Goal: Task Accomplishment & Management: Use online tool/utility

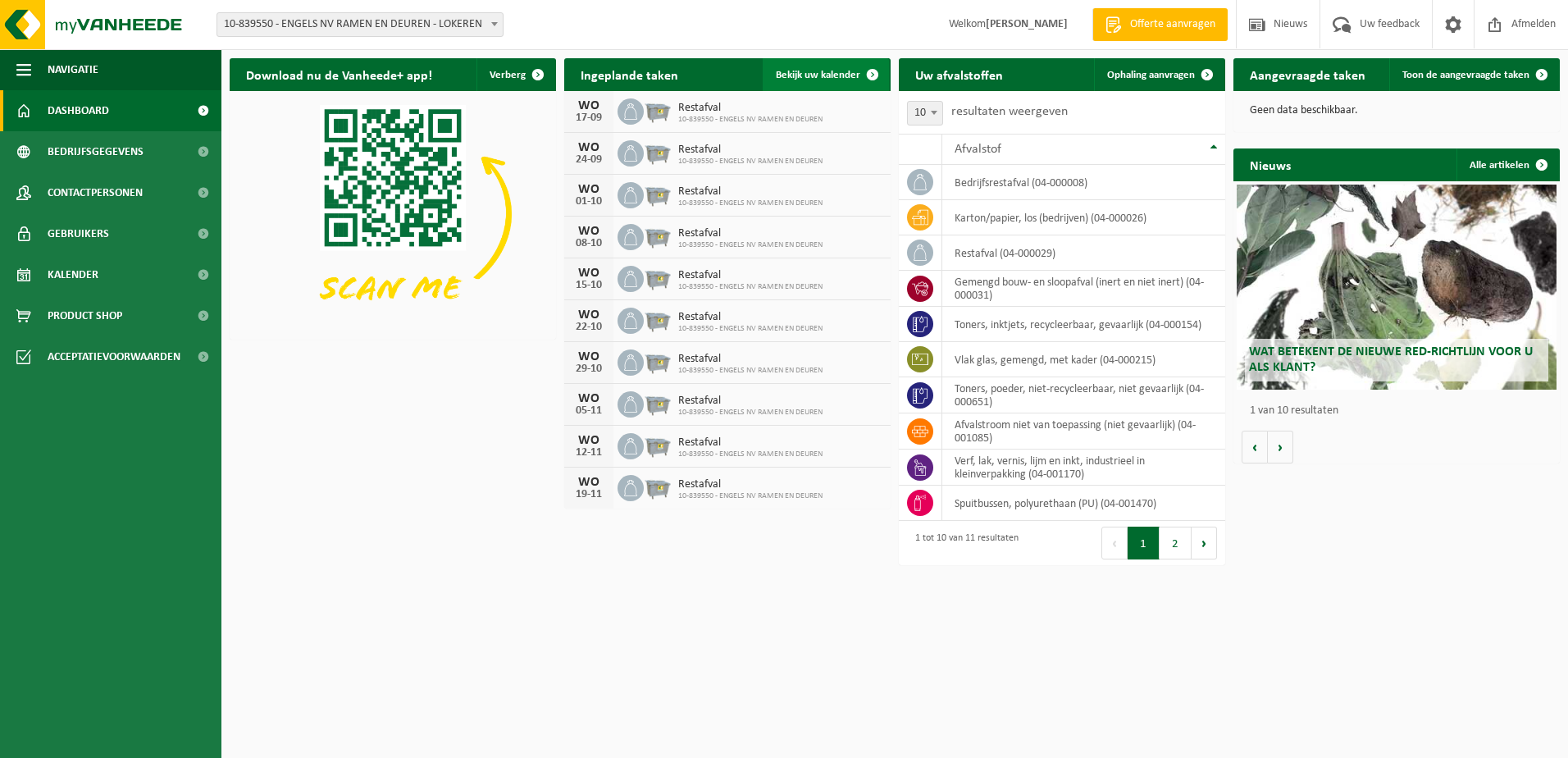
click at [844, 72] on span "Bekijk uw kalender" at bounding box center [817, 75] width 85 height 11
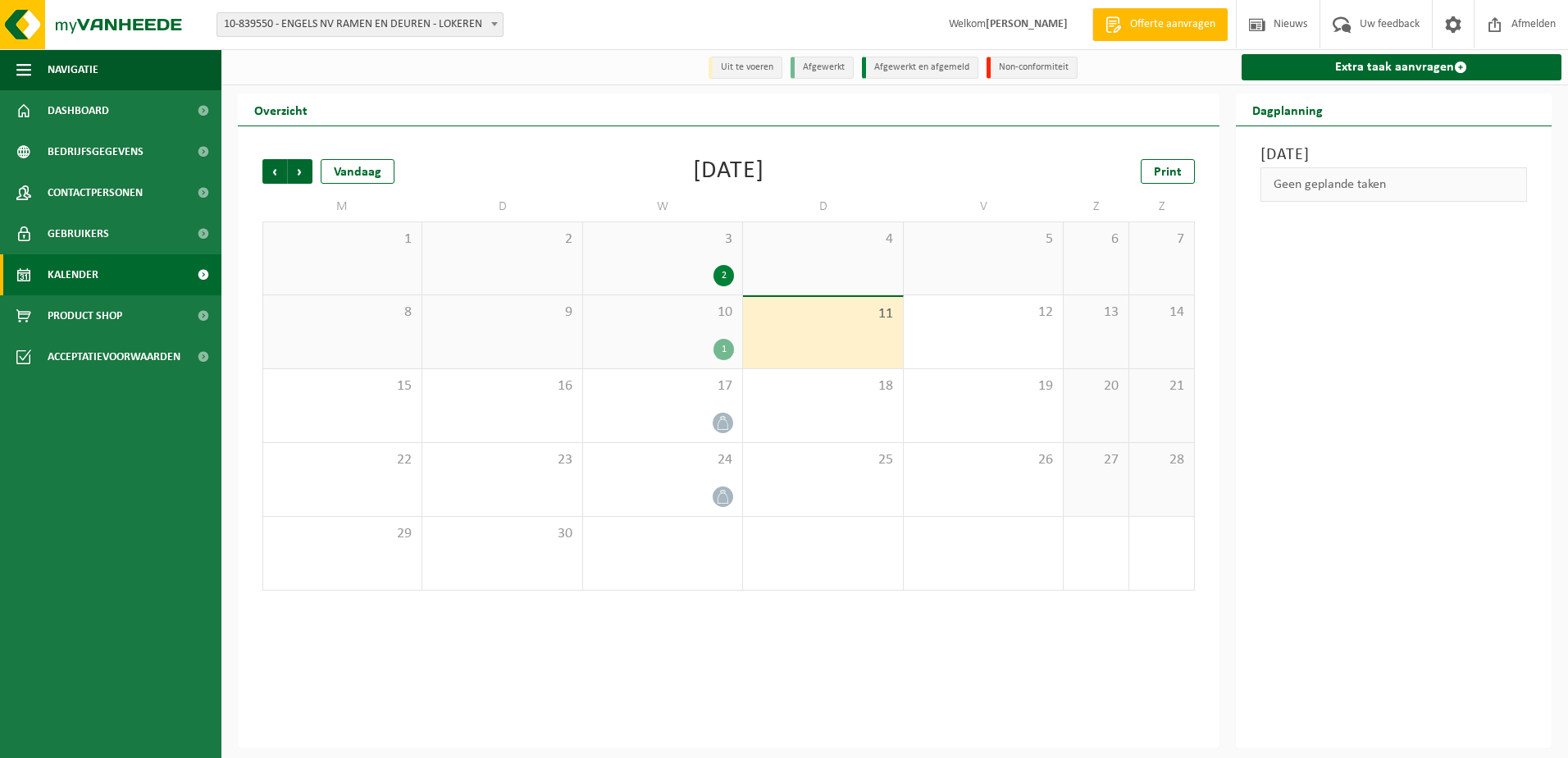
click at [661, 330] on div "10 1" at bounding box center [663, 331] width 159 height 73
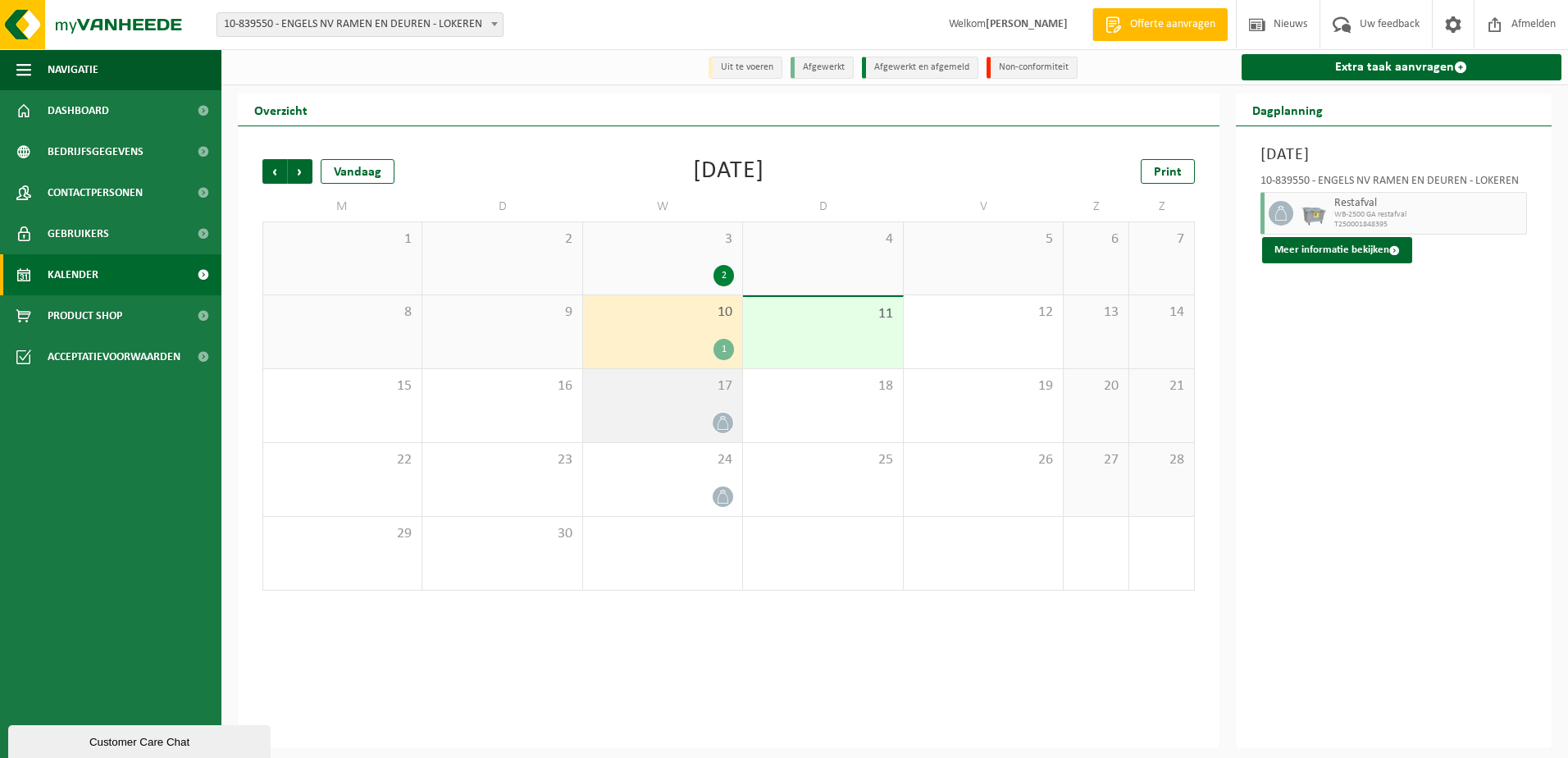
click at [695, 417] on div at bounding box center [663, 423] width 143 height 22
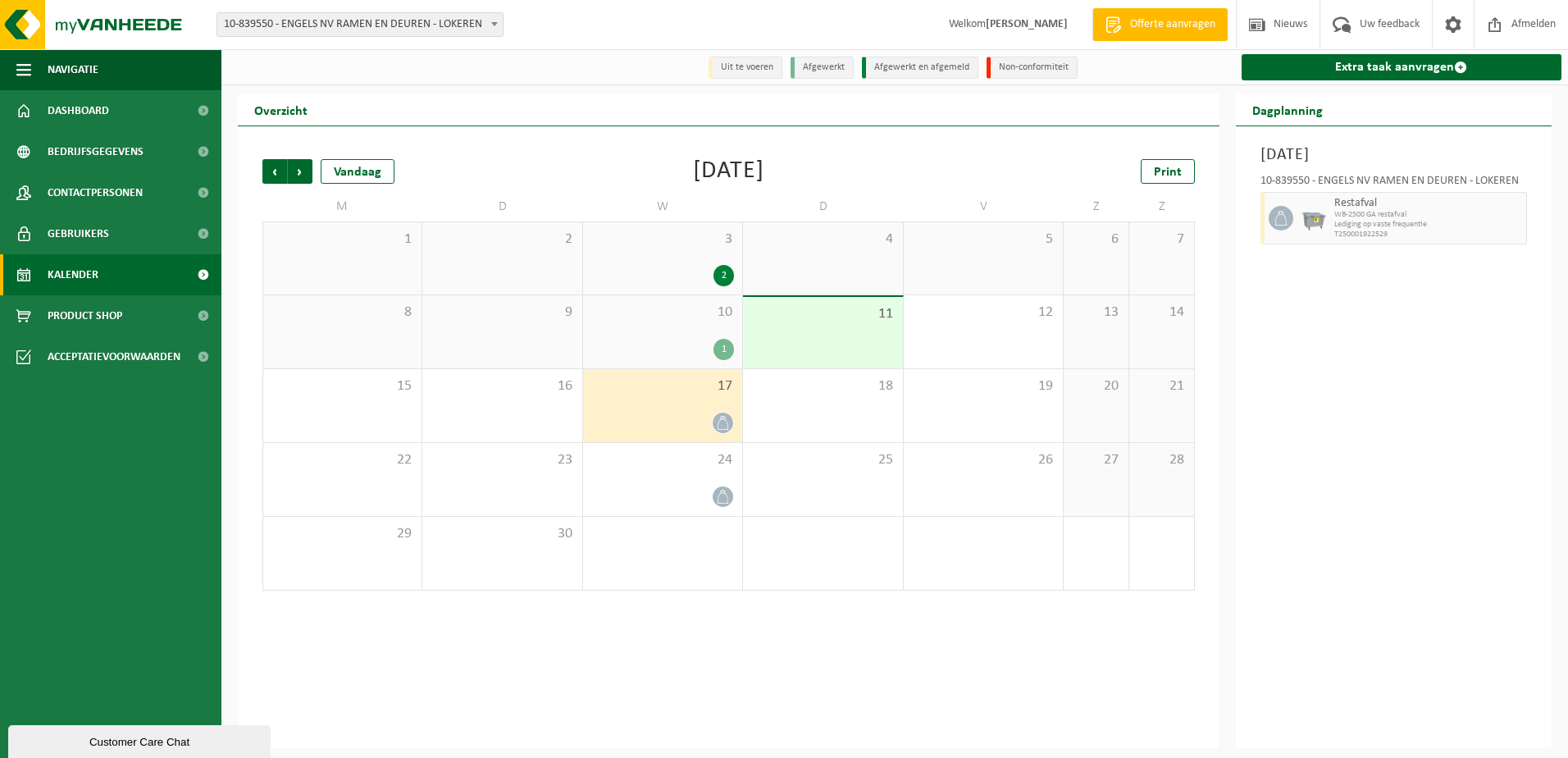
click at [867, 326] on div "11" at bounding box center [823, 332] width 159 height 71
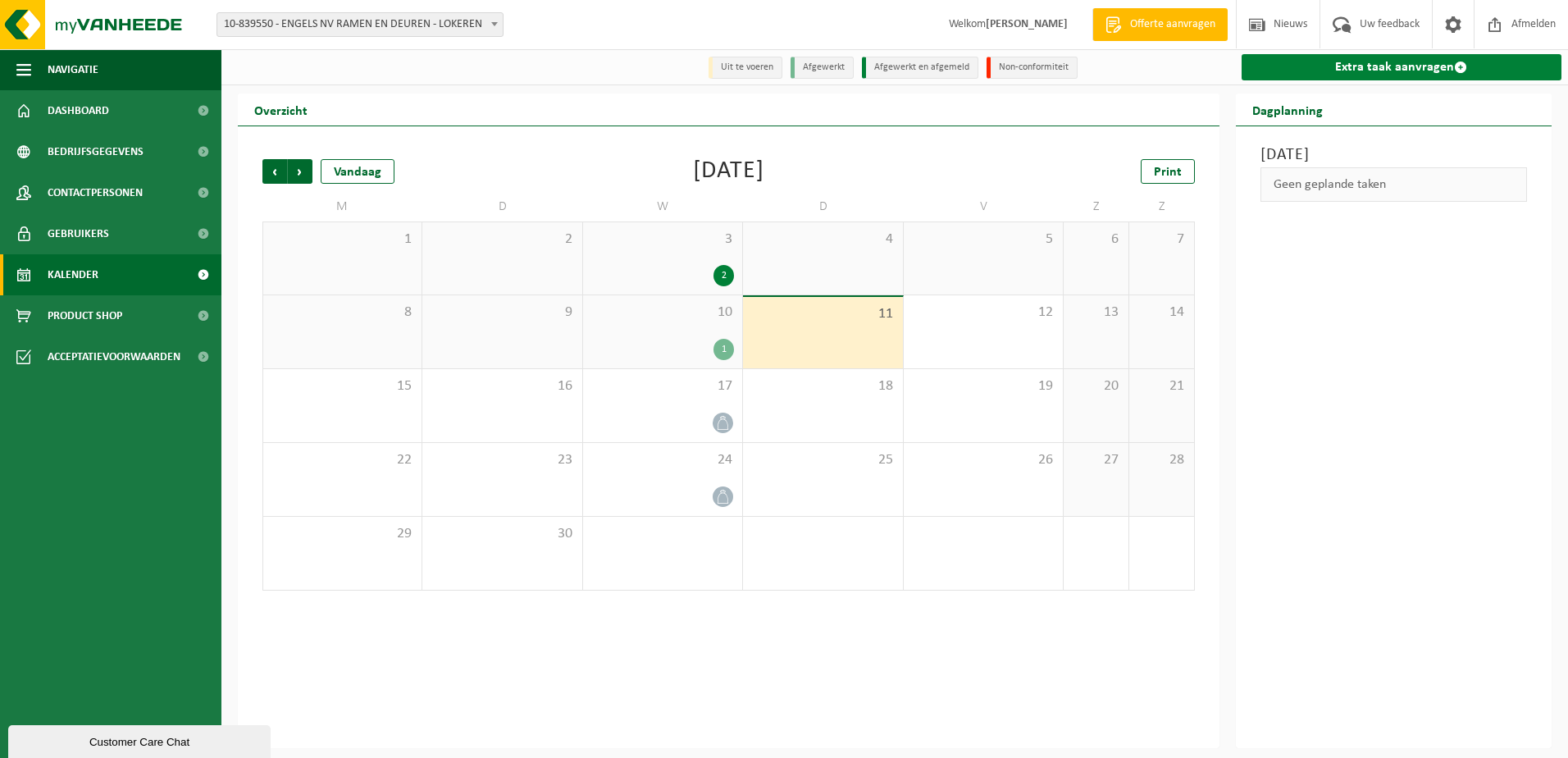
click at [1434, 57] on link "Extra taak aanvragen" at bounding box center [1402, 67] width 321 height 26
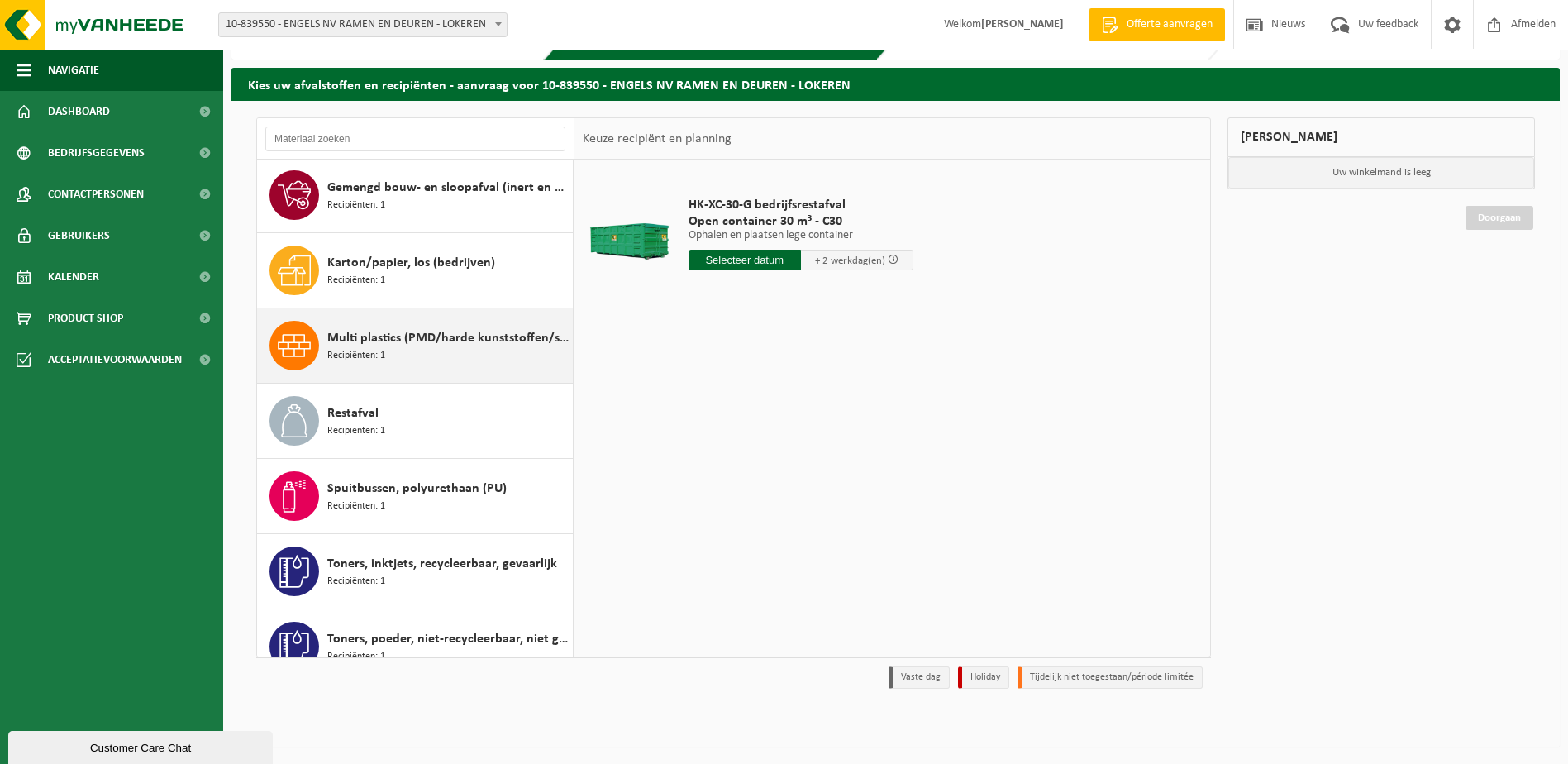
scroll to position [7, 0]
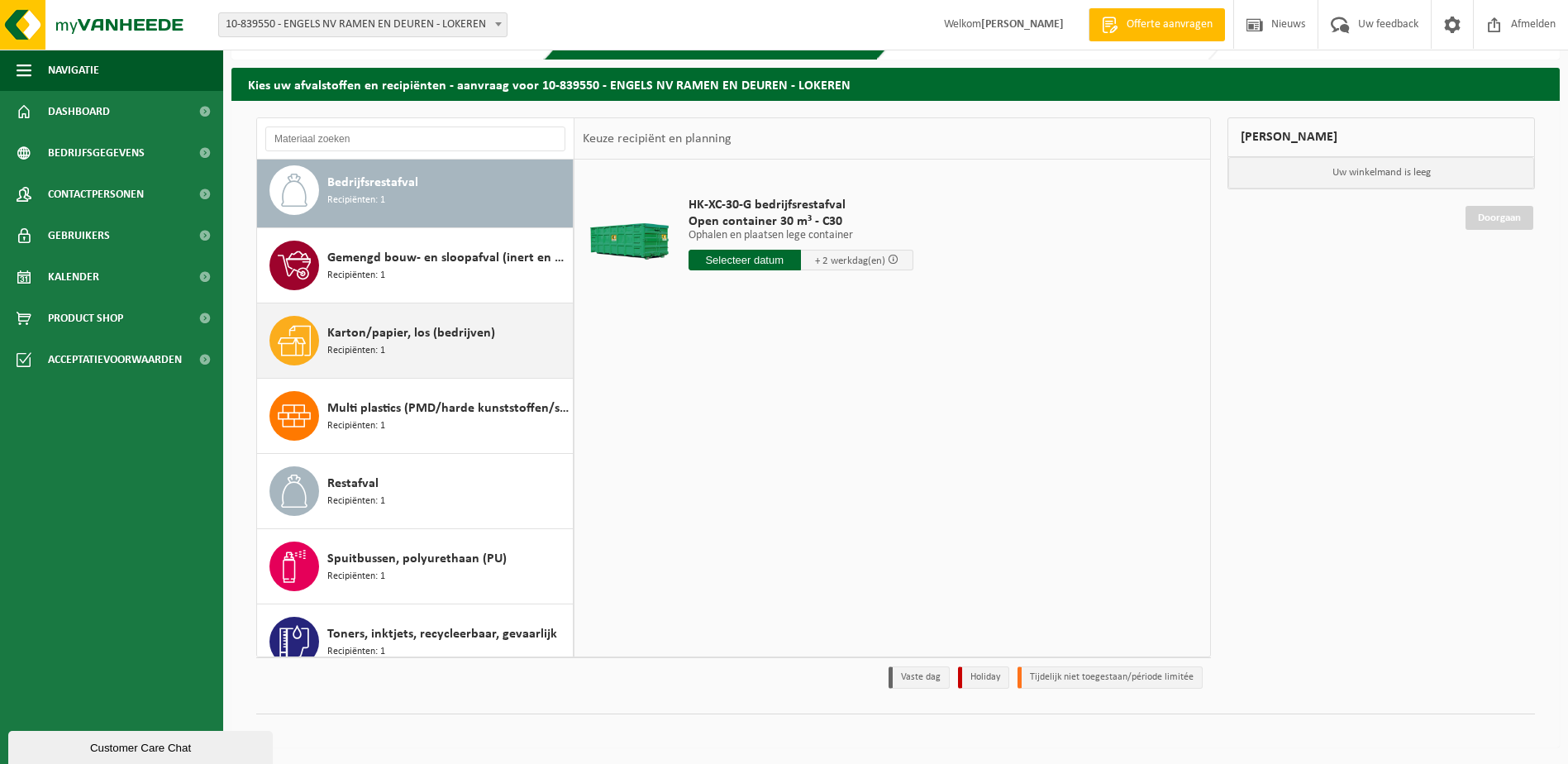
click at [343, 358] on div "Karton/papier, los (bedrijven) Recipiënten: 1" at bounding box center [448, 340] width 241 height 50
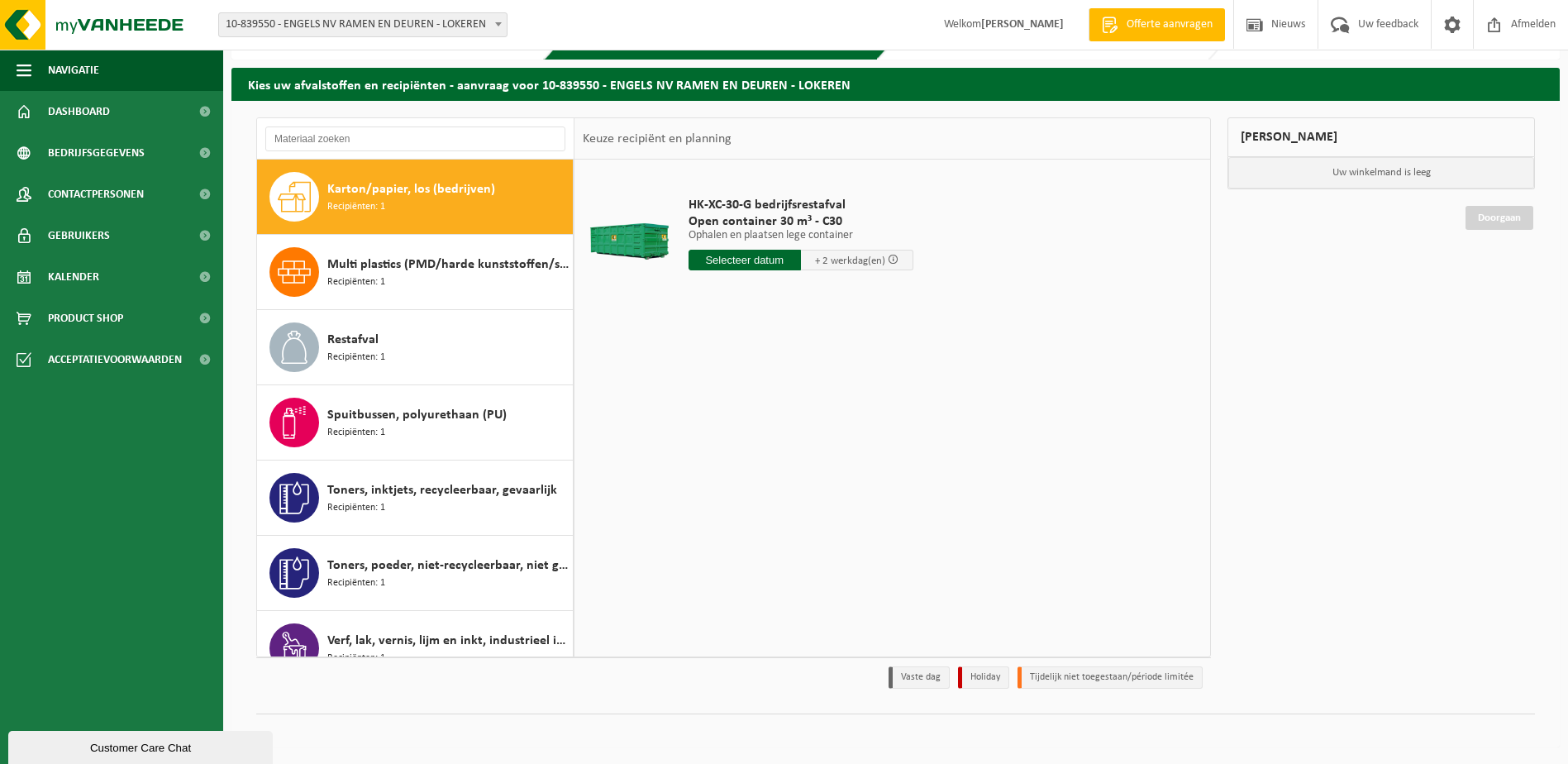
scroll to position [151, 0]
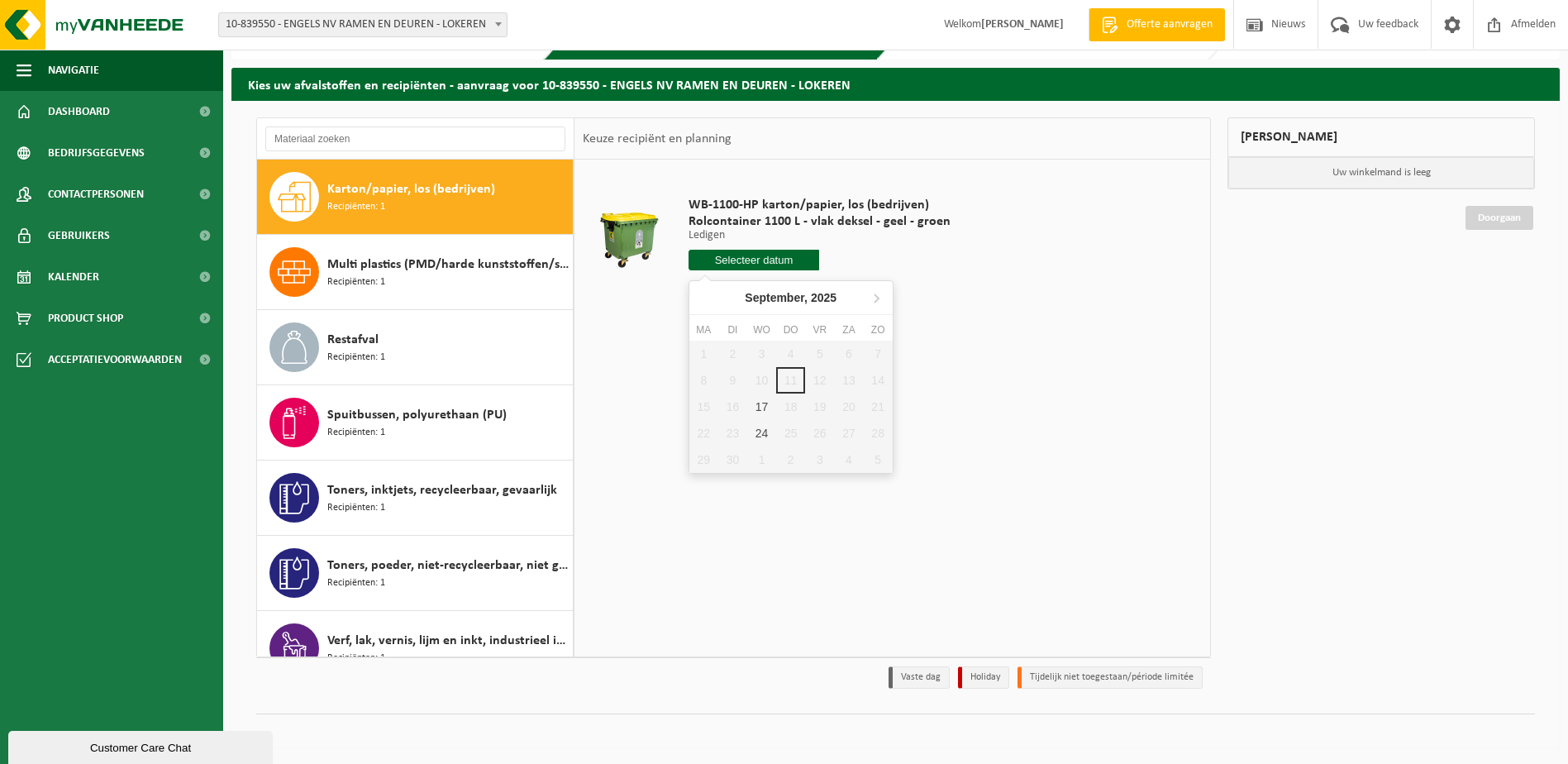
click at [762, 265] on input "text" at bounding box center [754, 260] width 131 height 21
click at [755, 403] on div "17" at bounding box center [762, 406] width 29 height 26
type input "Van 2025-09-17"
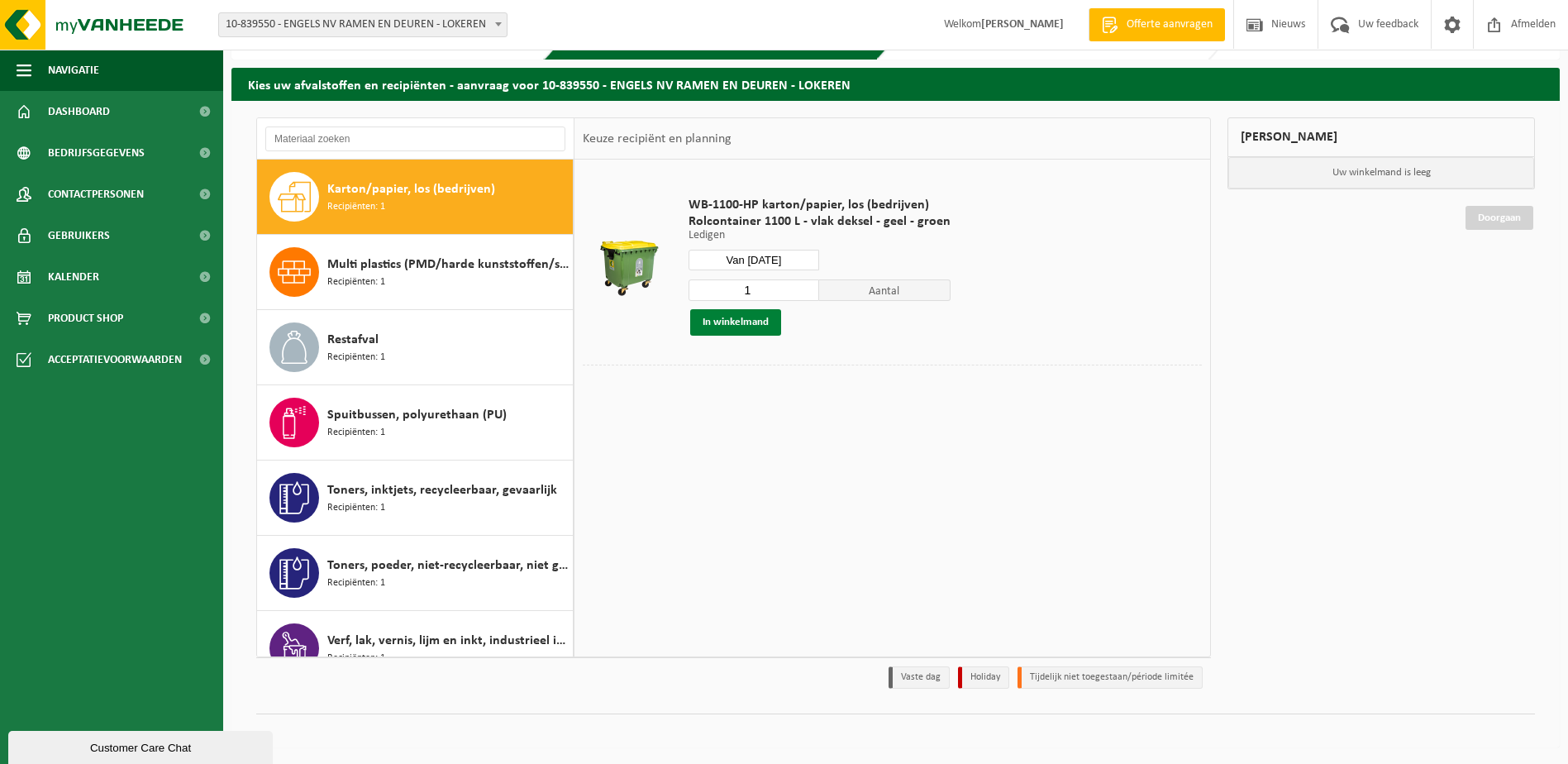
click at [737, 312] on button "In winkelmand" at bounding box center [736, 322] width 91 height 26
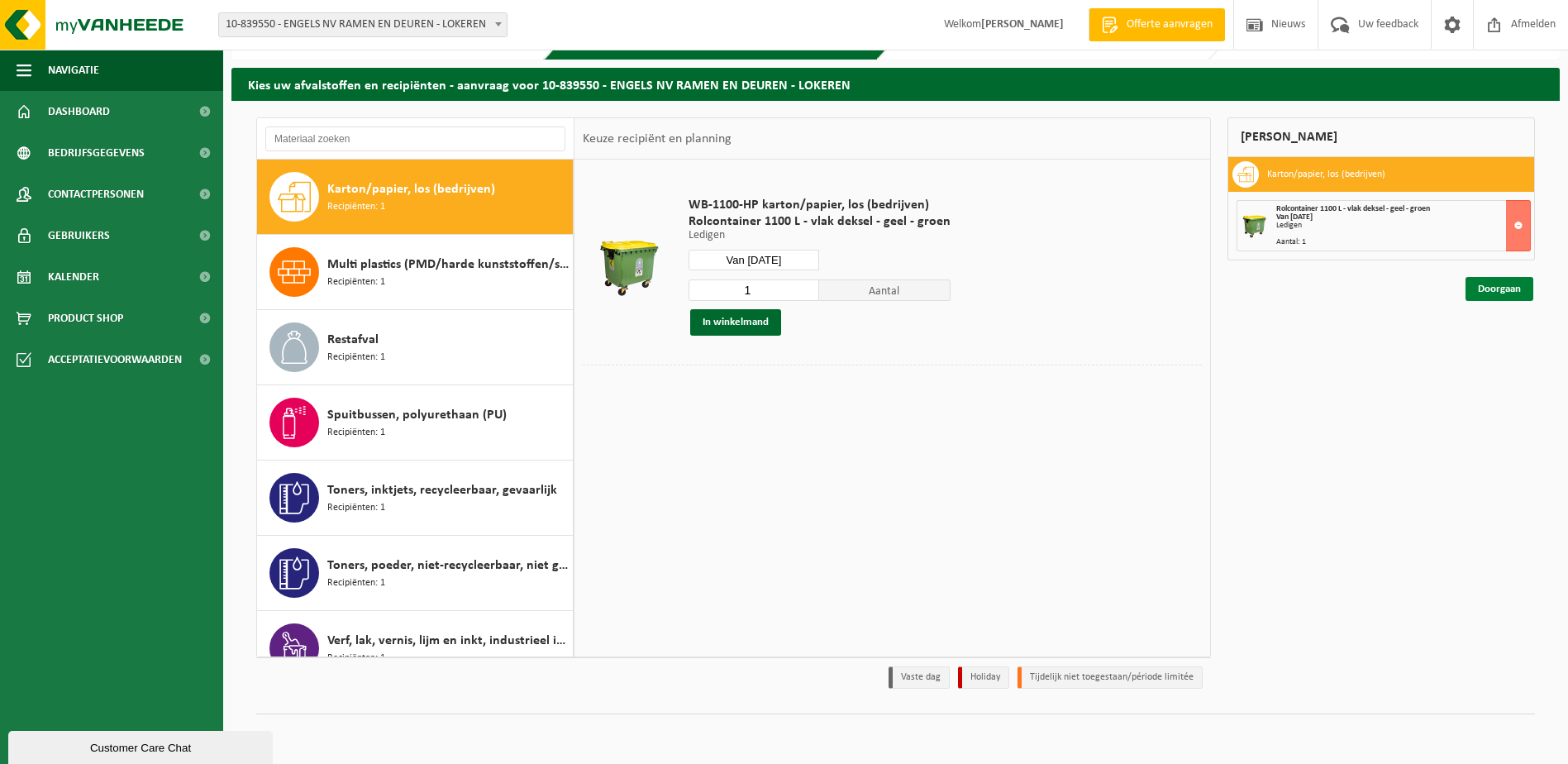
click at [1482, 279] on link "Doorgaan" at bounding box center [1499, 289] width 68 height 24
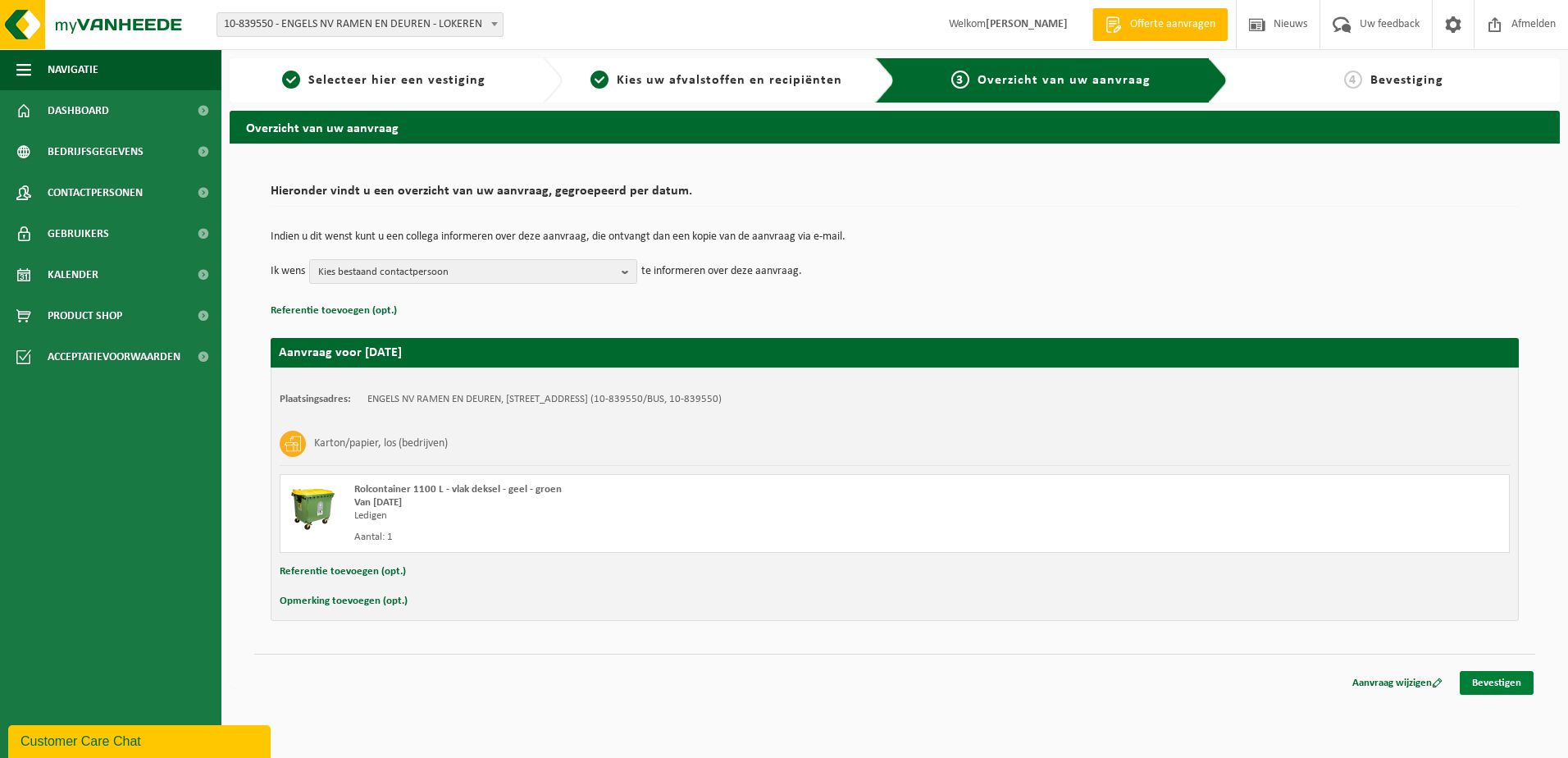
click at [1512, 675] on link "Bevestigen" at bounding box center [1496, 682] width 74 height 23
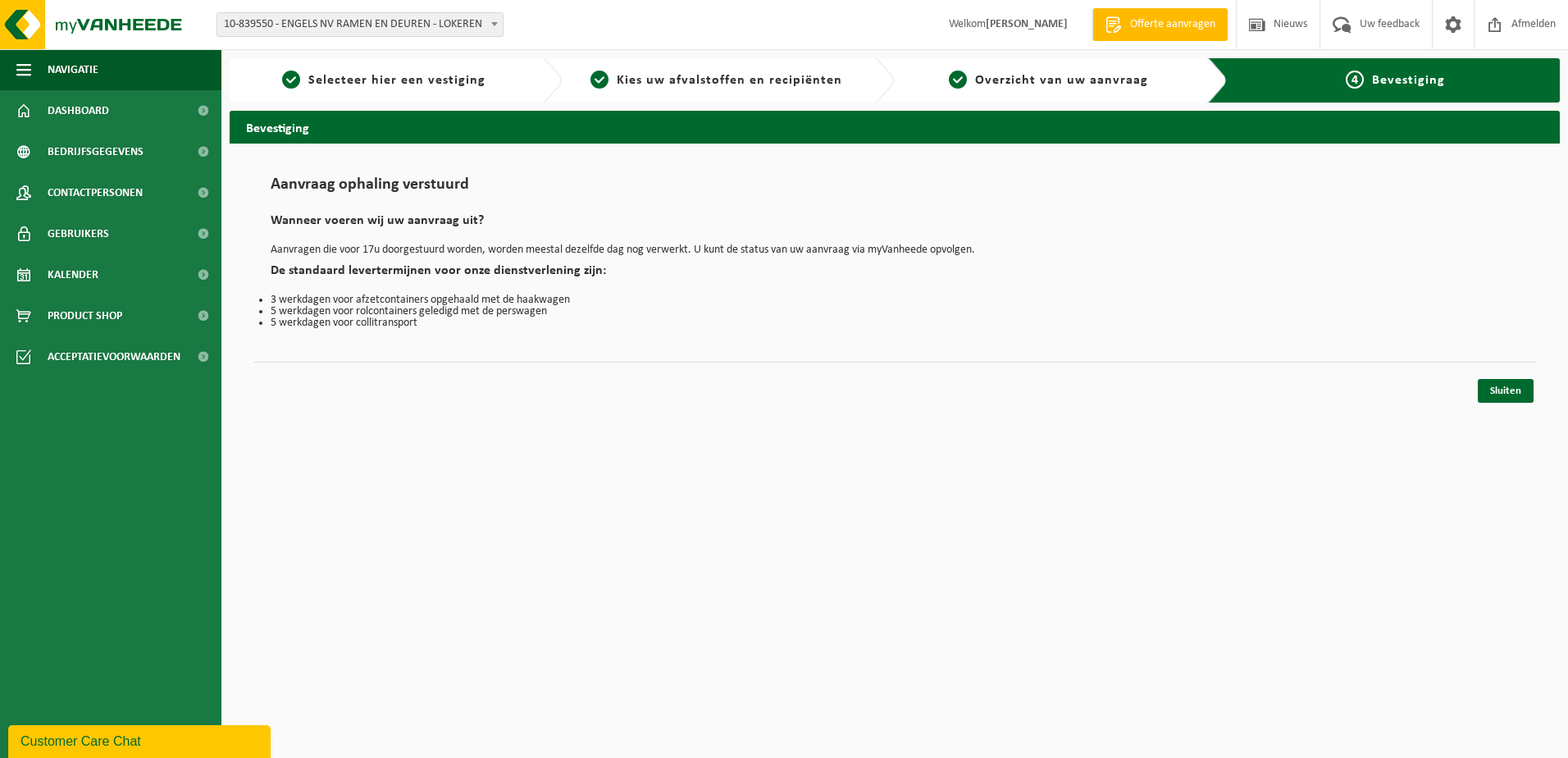
drag, startPoint x: 1506, startPoint y: 388, endPoint x: 801, endPoint y: 28, distance: 791.6
click at [1505, 387] on link "Sluiten" at bounding box center [1505, 391] width 55 height 23
